Goal: Task Accomplishment & Management: Manage account settings

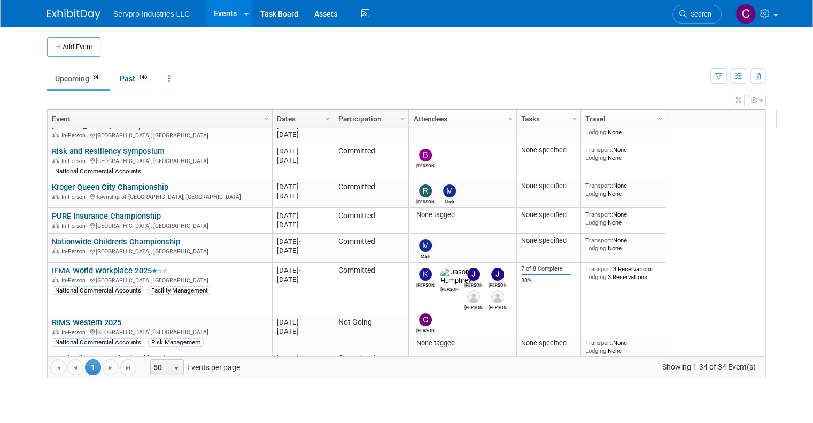
scroll to position [150, 0]
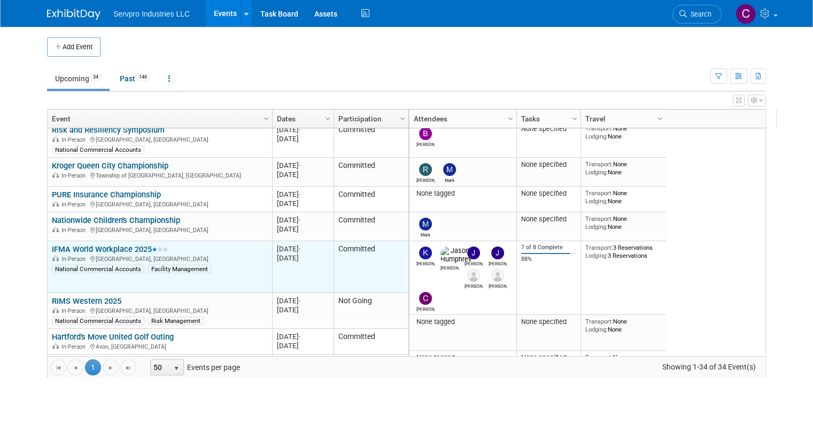
click at [103, 244] on link "IFMA World Workplace 2025" at bounding box center [110, 249] width 116 height 10
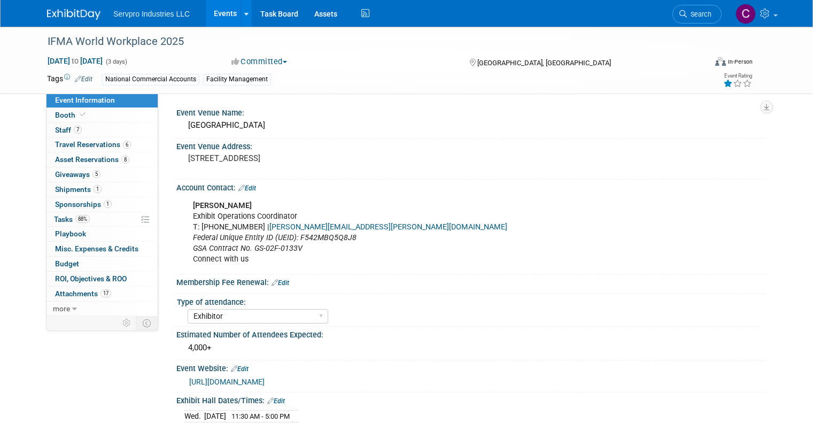
select select "Exhibitor"
select select "Linked In"
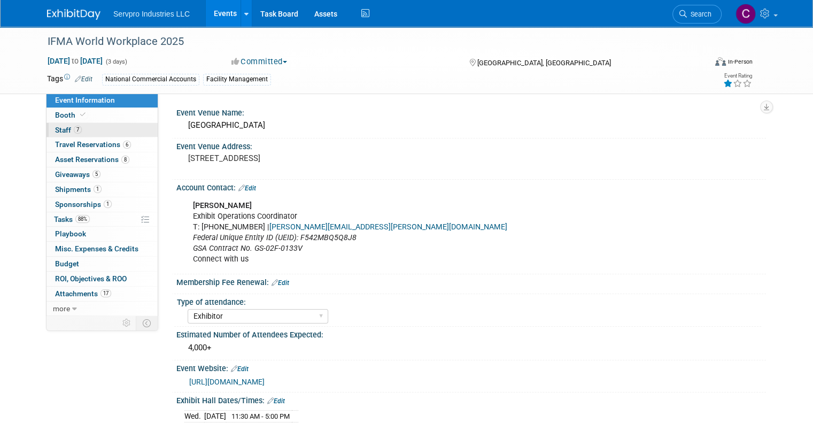
click at [56, 128] on span "Staff 7" at bounding box center [68, 130] width 27 height 9
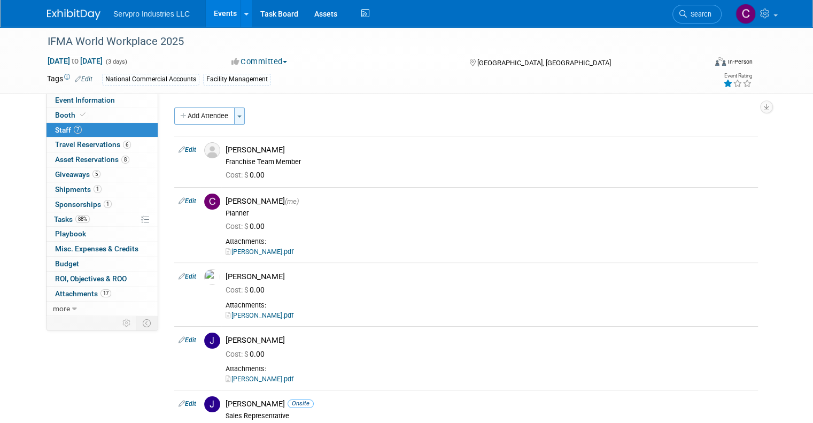
click at [234, 114] on button "Toggle Dropdown" at bounding box center [239, 115] width 11 height 17
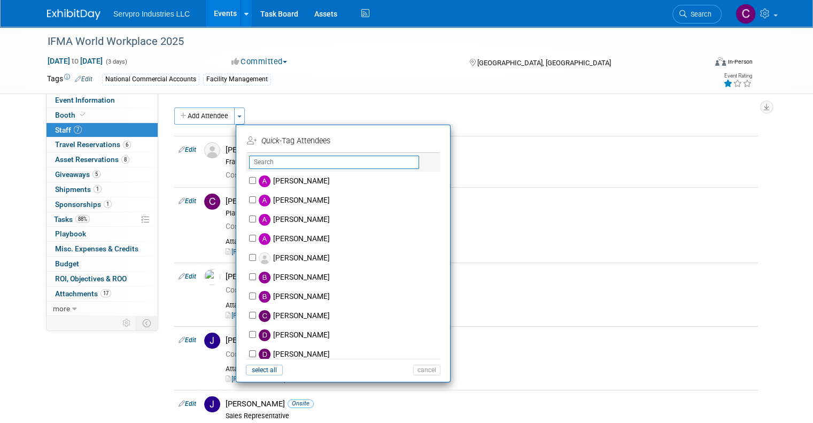
click at [265, 165] on input "text" at bounding box center [334, 161] width 170 height 13
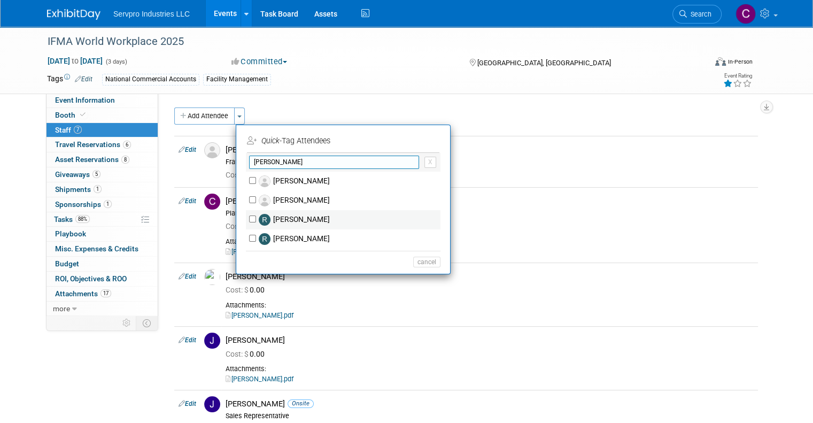
type input "rick"
click at [249, 217] on input "Rick Knox" at bounding box center [252, 218] width 7 height 7
checkbox input "true"
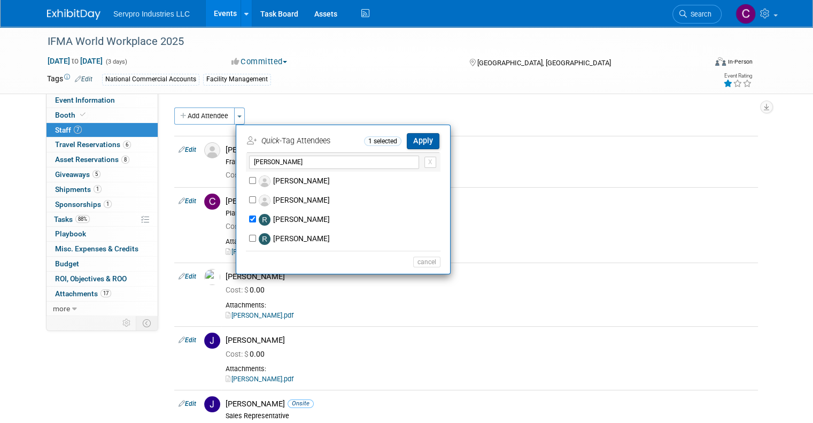
click at [418, 138] on button "Apply" at bounding box center [423, 140] width 33 height 15
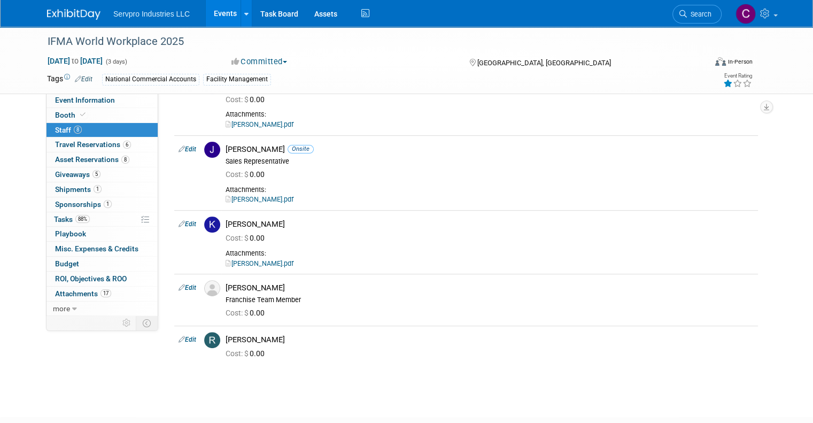
scroll to position [256, 0]
click at [75, 141] on span "Travel Reservations 6" at bounding box center [93, 144] width 76 height 9
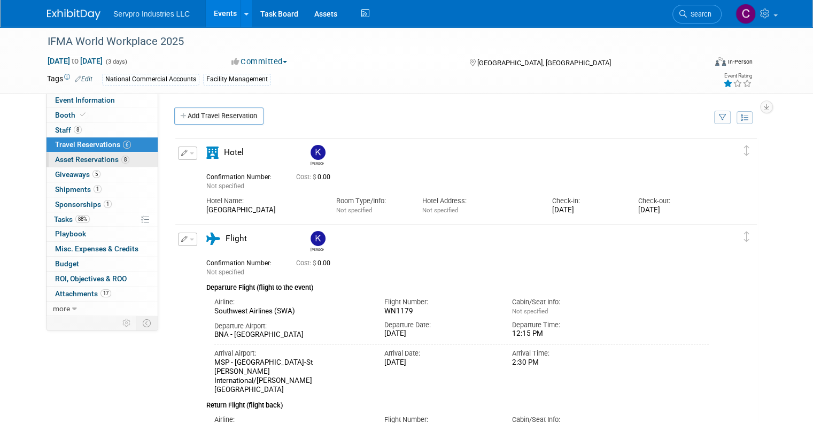
click at [68, 159] on span "Asset Reservations 8" at bounding box center [92, 159] width 74 height 9
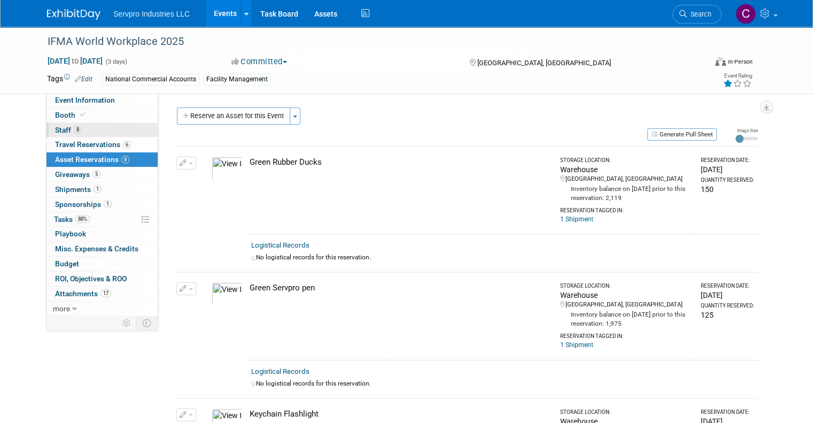
click at [55, 130] on span "Staff 8" at bounding box center [68, 130] width 27 height 9
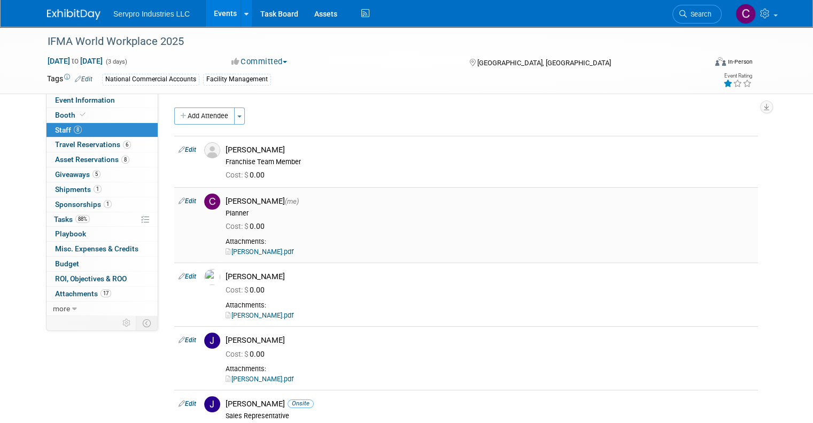
click at [761, 223] on div "Cost: $ 0.00" at bounding box center [489, 224] width 544 height 15
click at [64, 177] on span "Giveaways 5" at bounding box center [77, 174] width 45 height 9
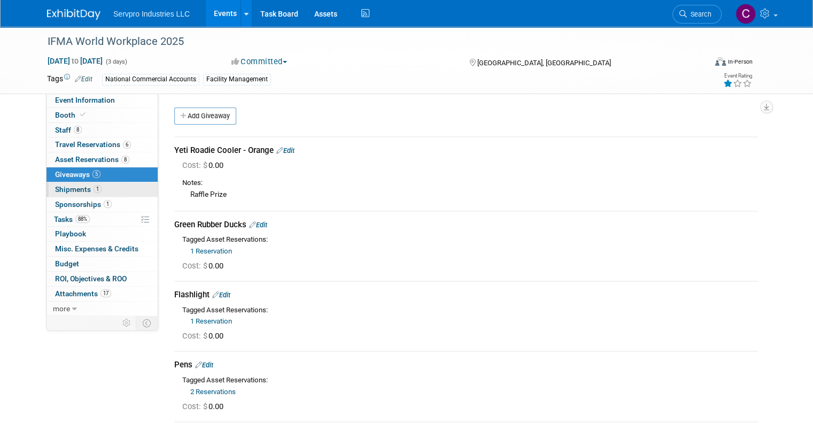
click at [61, 189] on span "Shipments 1" at bounding box center [78, 189] width 46 height 9
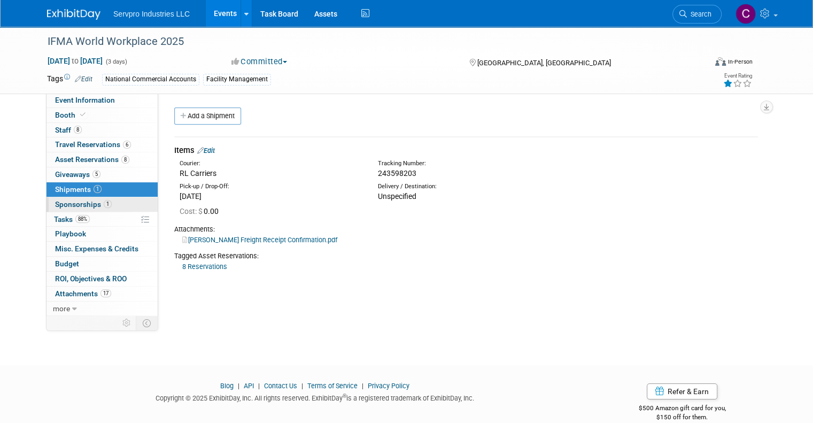
click at [60, 204] on span "Sponsorships 1" at bounding box center [83, 204] width 57 height 9
